Goal: Information Seeking & Learning: Learn about a topic

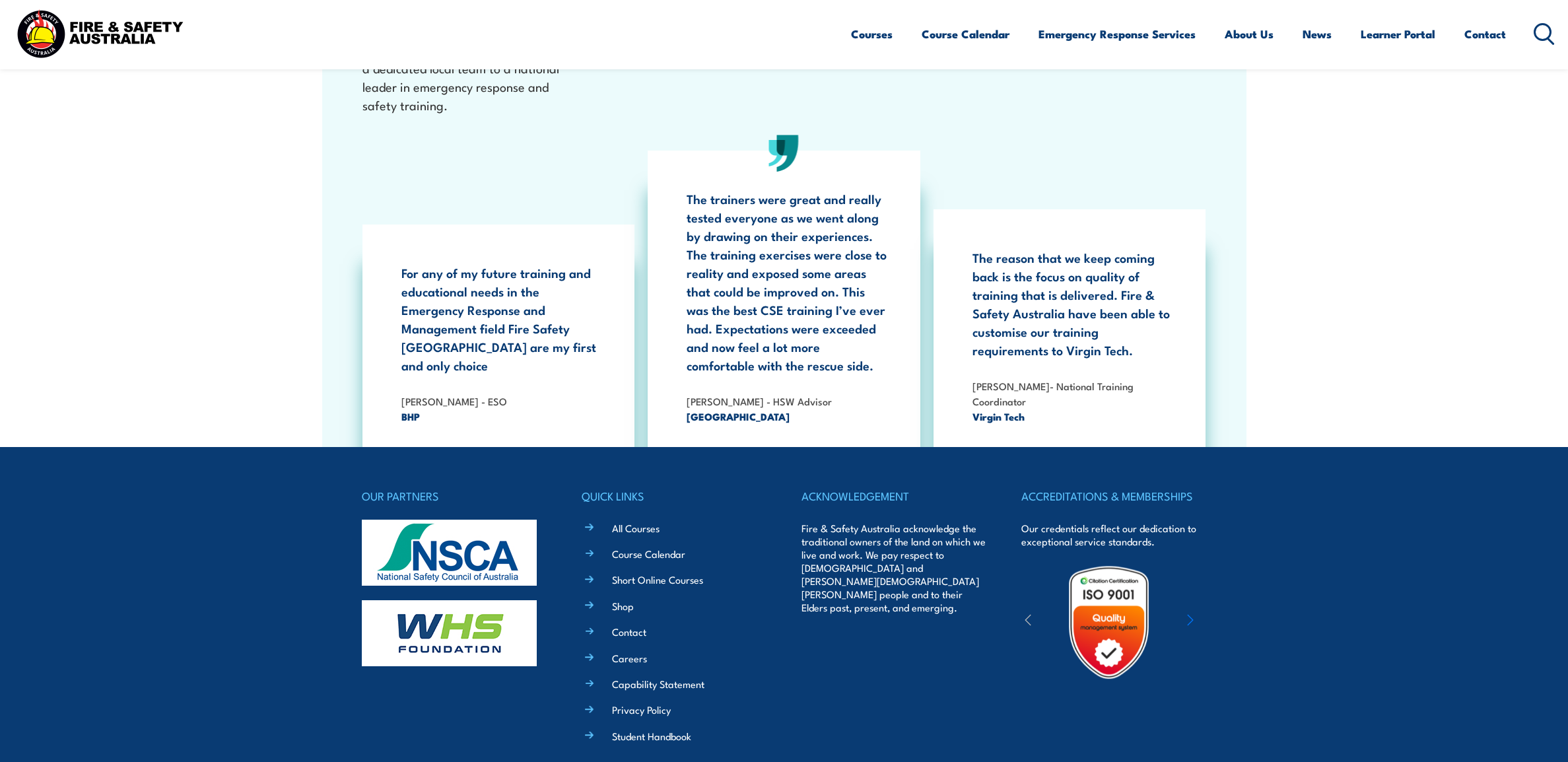
scroll to position [4074, 0]
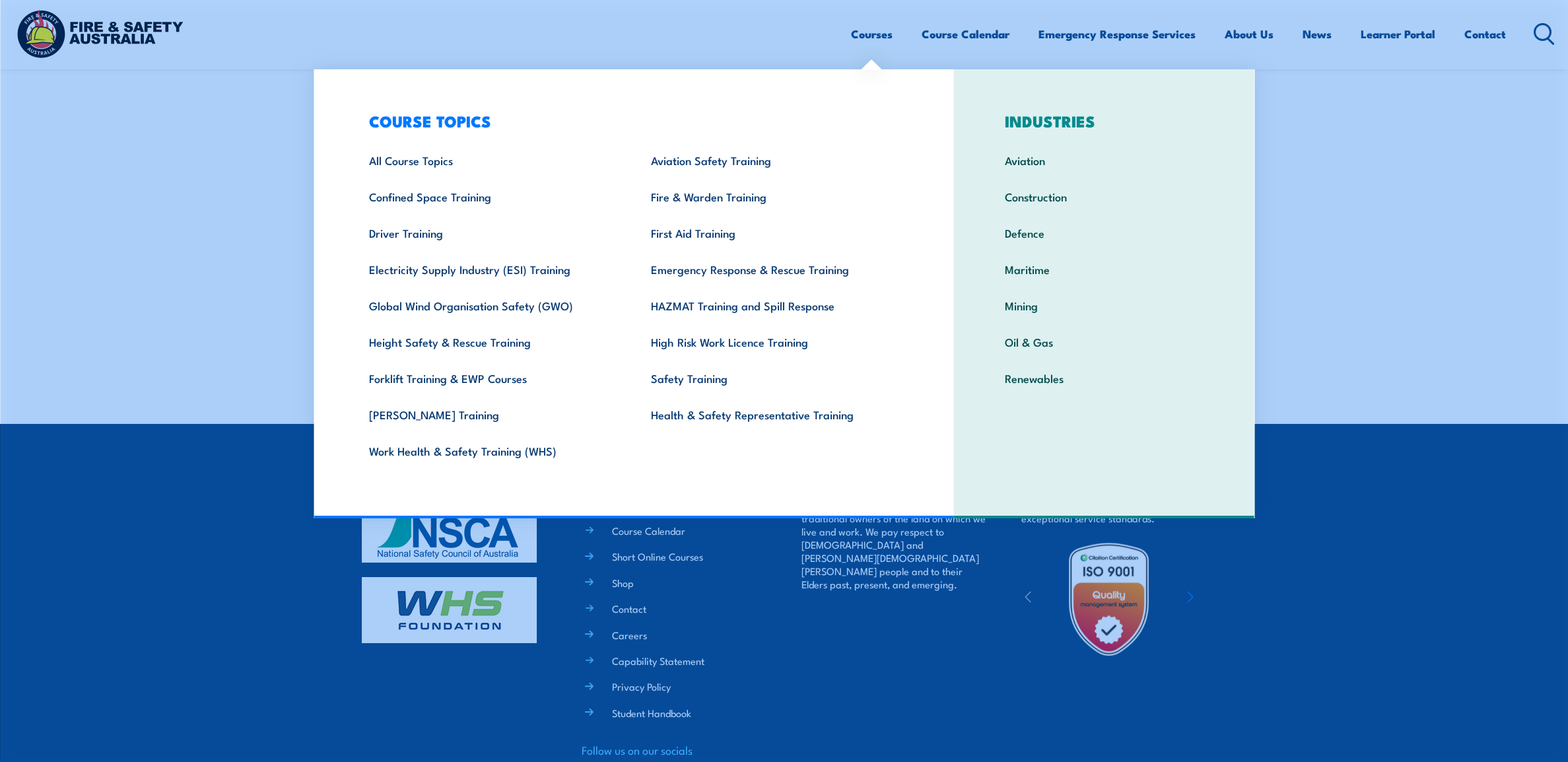
click at [870, 35] on link "Courses" at bounding box center [871, 33] width 41 height 35
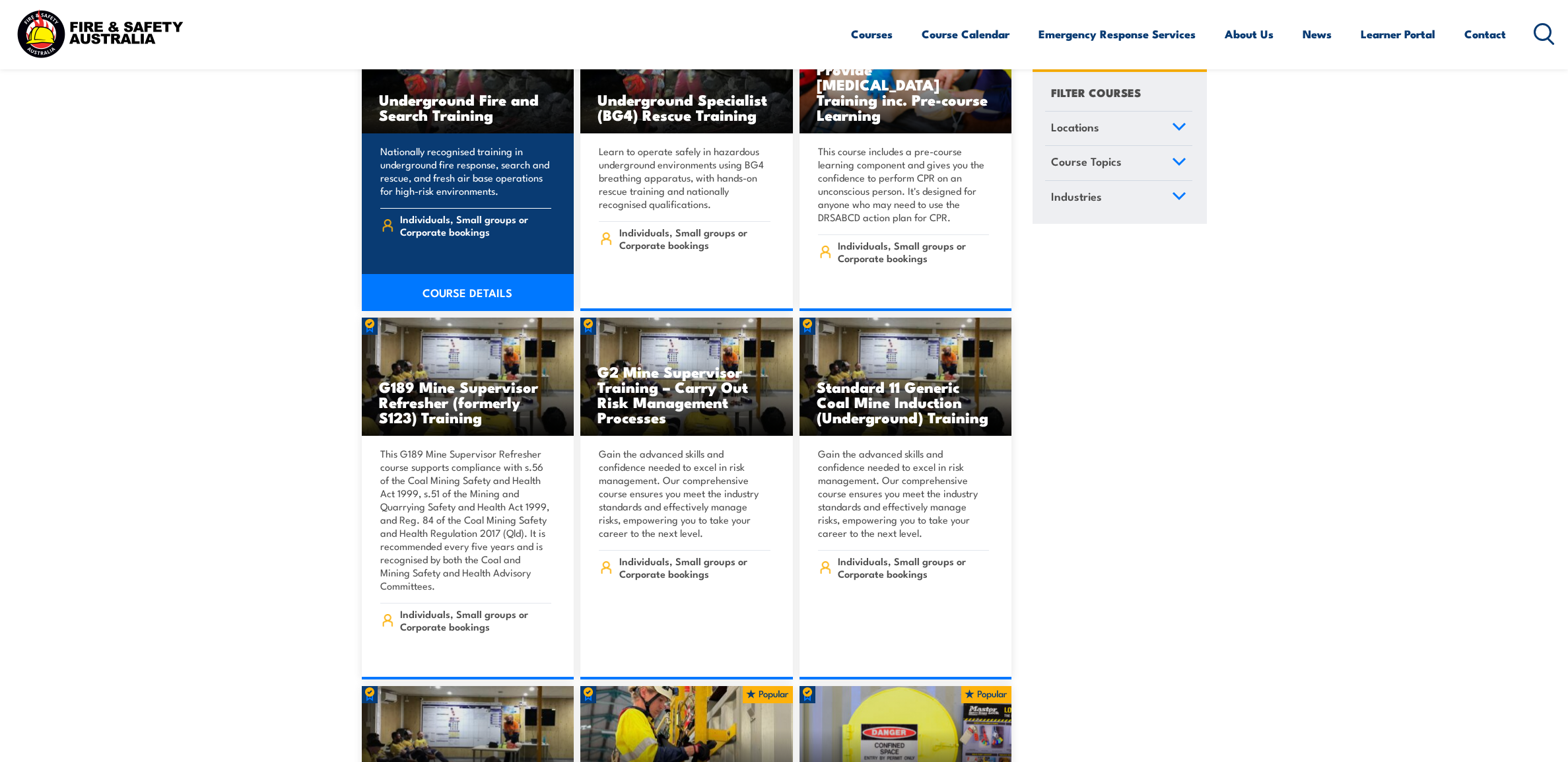
scroll to position [465, 0]
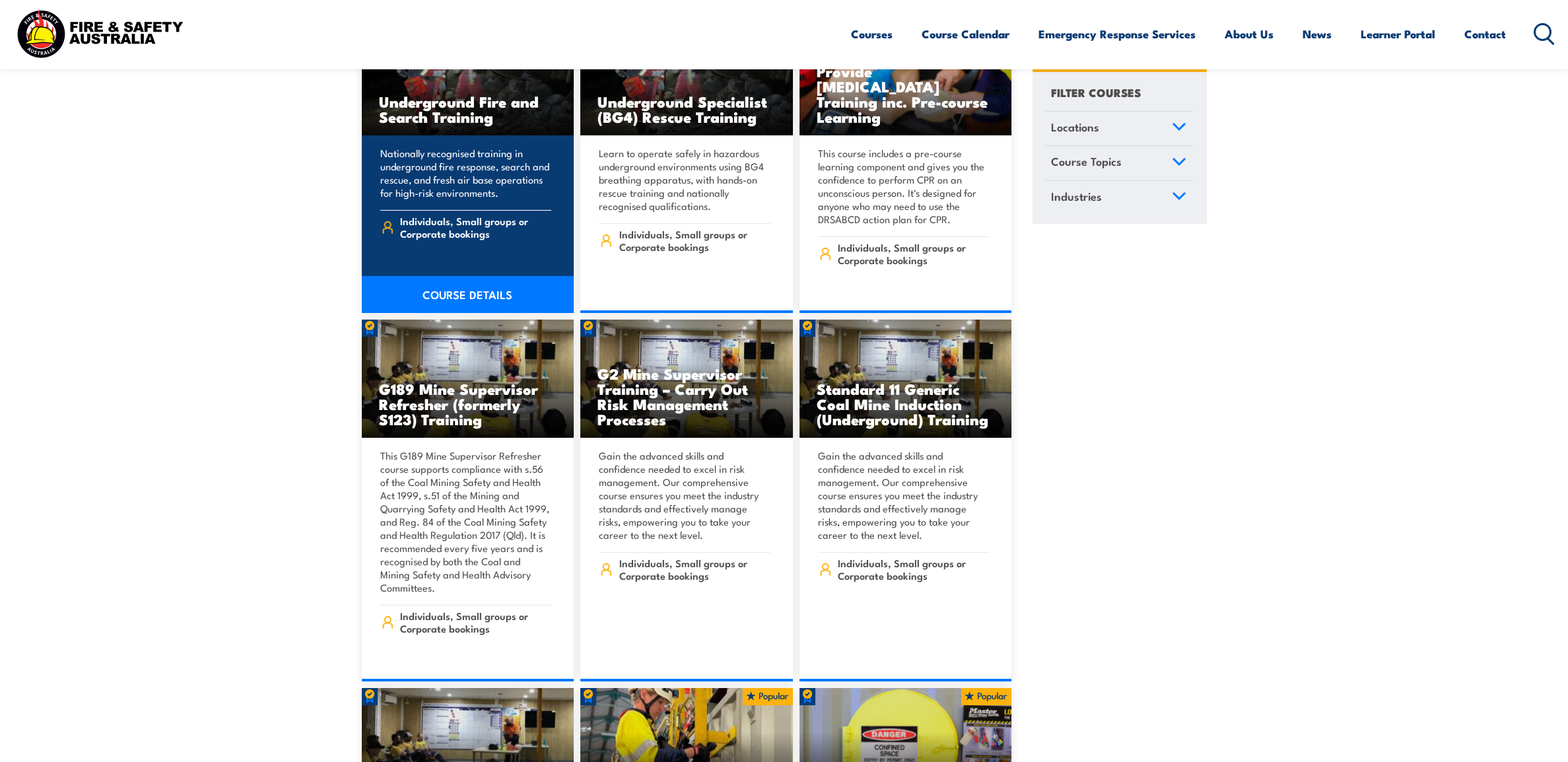
click at [490, 280] on link "COURSE DETAILS" at bounding box center [468, 293] width 213 height 37
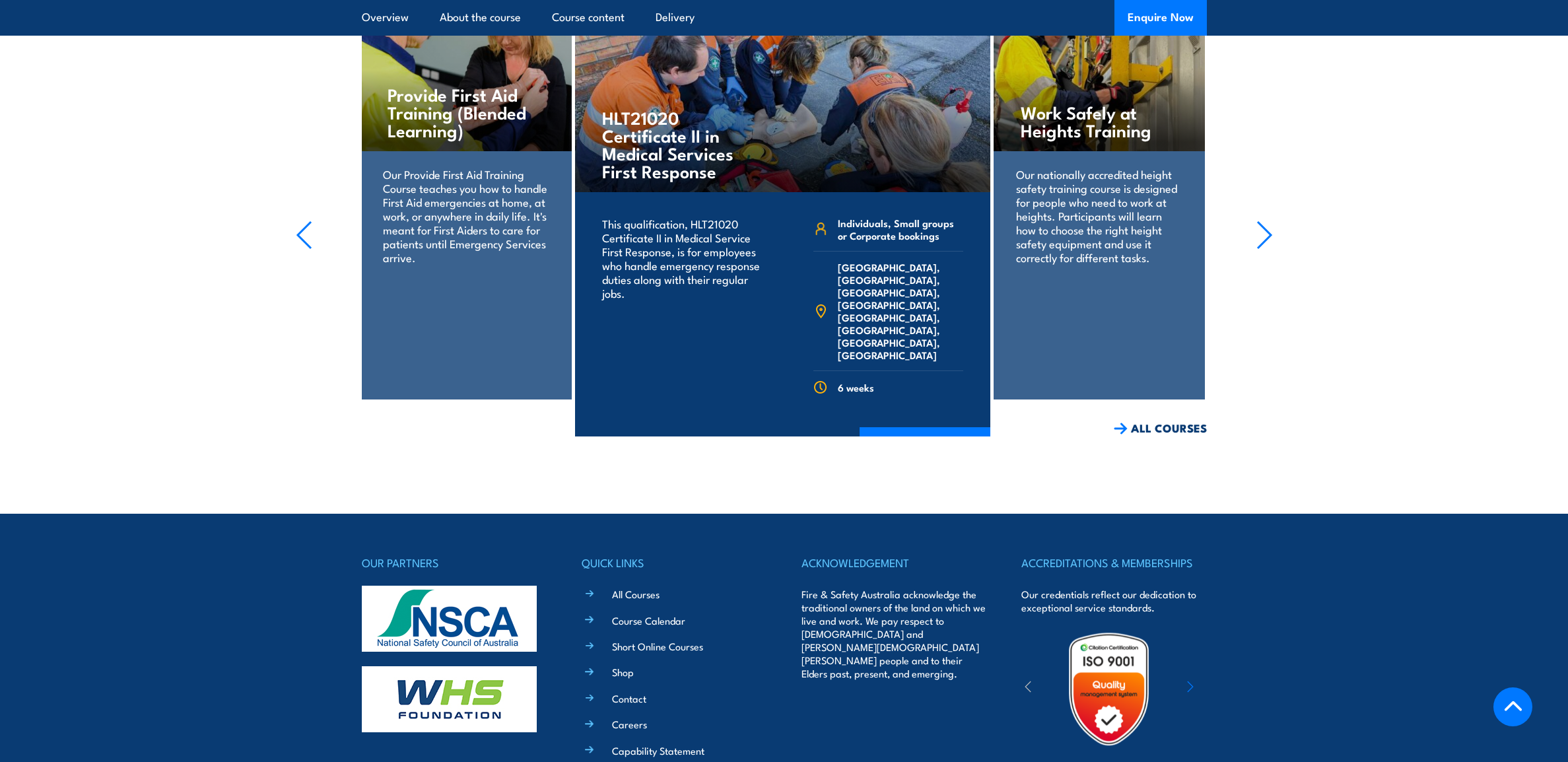
scroll to position [2143, 0]
